Goal: Transaction & Acquisition: Book appointment/travel/reservation

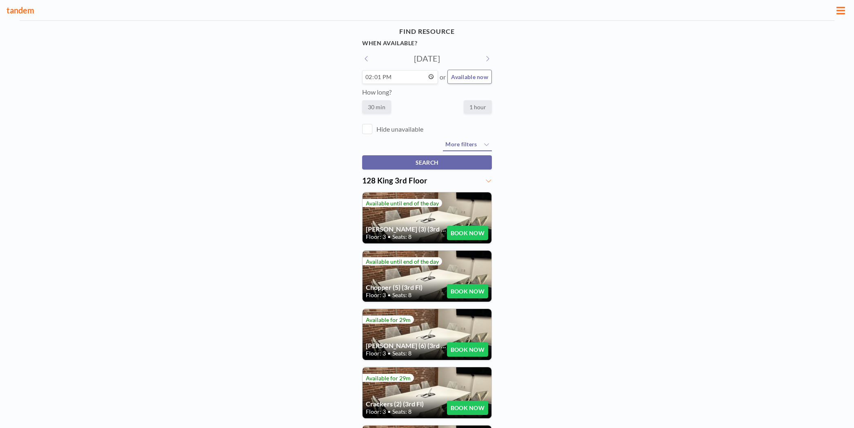
click at [449, 288] on button "BOOK NOW" at bounding box center [467, 291] width 41 height 14
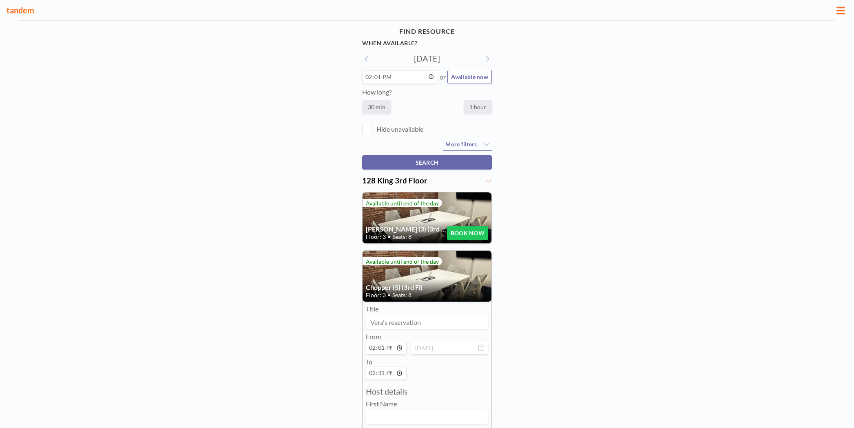
click at [378, 349] on input "14:01" at bounding box center [386, 348] width 41 height 14
click at [371, 351] on input "14:01" at bounding box center [386, 348] width 41 height 14
type input "15:01"
type input "15:31"
click at [371, 375] on input "15:31" at bounding box center [386, 373] width 41 height 14
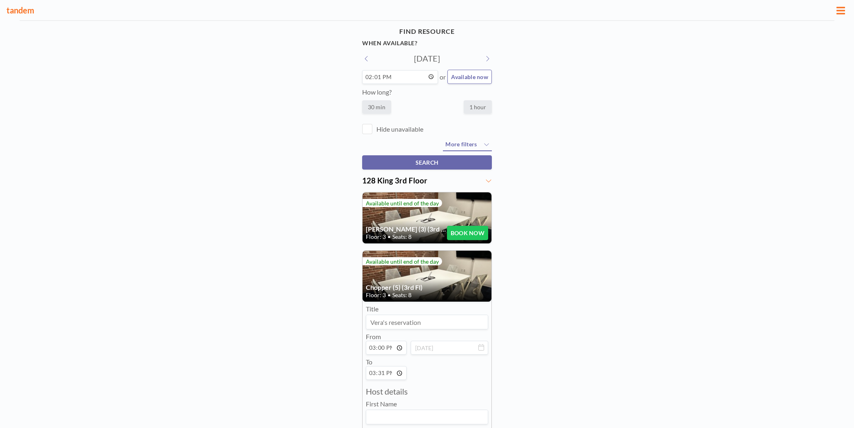
click at [372, 349] on input "15:00" at bounding box center [386, 348] width 41 height 14
type input "14:55"
click at [374, 377] on input "15:31" at bounding box center [386, 373] width 41 height 14
type input "15:55"
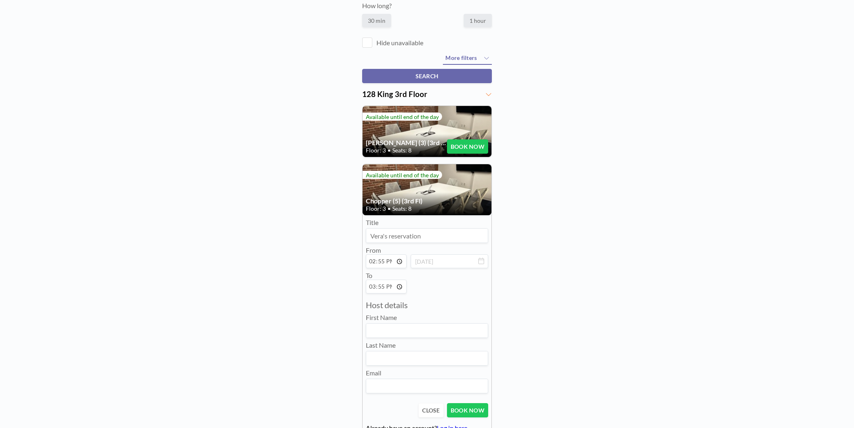
scroll to position [89, 0]
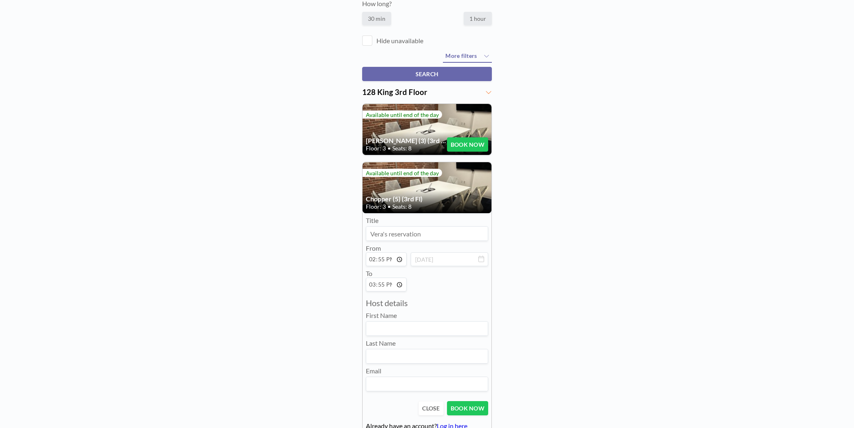
click at [396, 329] on input at bounding box center [427, 329] width 122 height 14
type input "[PERSON_NAME]"
type input "[PERSON_NAME][EMAIL_ADDRESS][DOMAIN_NAME]"
click at [462, 408] on button "BOOK NOW" at bounding box center [467, 408] width 41 height 14
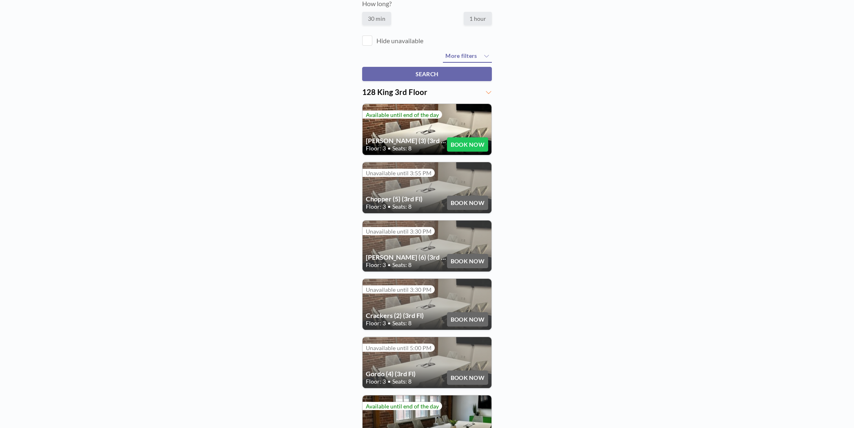
scroll to position [175, 0]
